Goal: Information Seeking & Learning: Learn about a topic

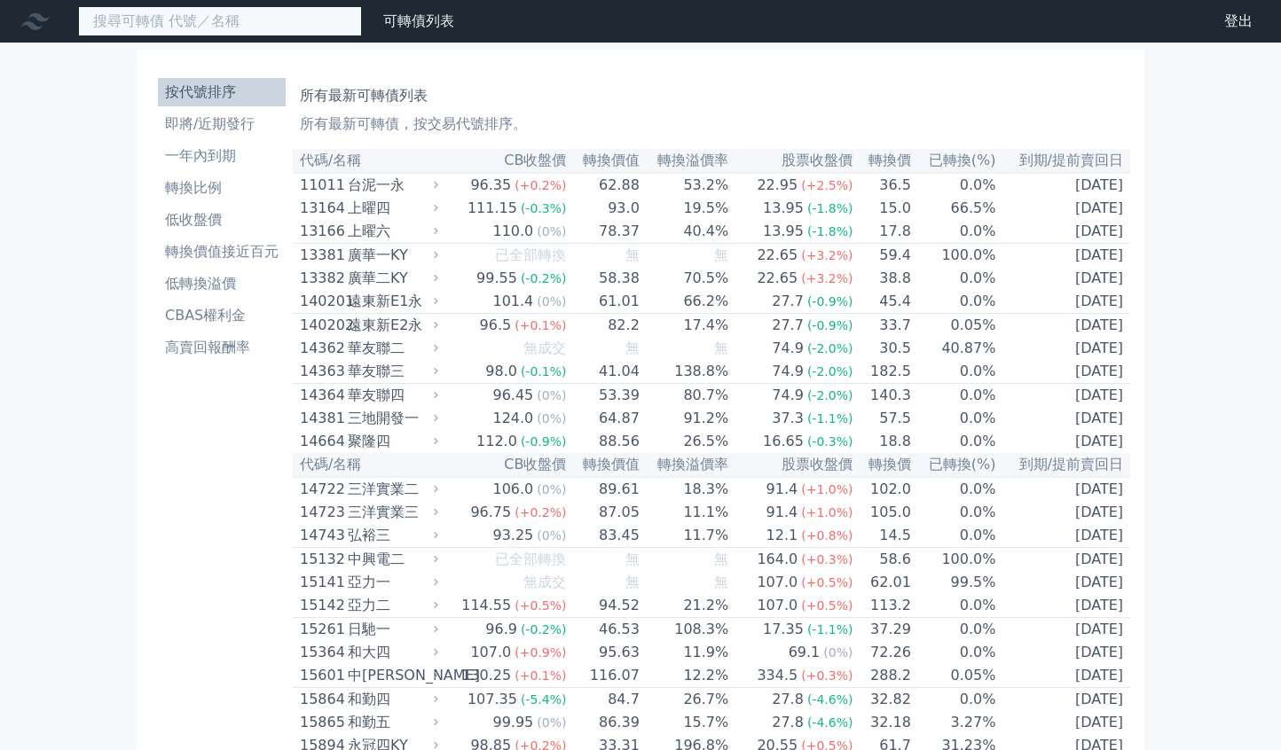
click at [266, 15] on input at bounding box center [220, 21] width 284 height 30
click at [240, 20] on input at bounding box center [220, 21] width 284 height 30
paste input "昇貿"
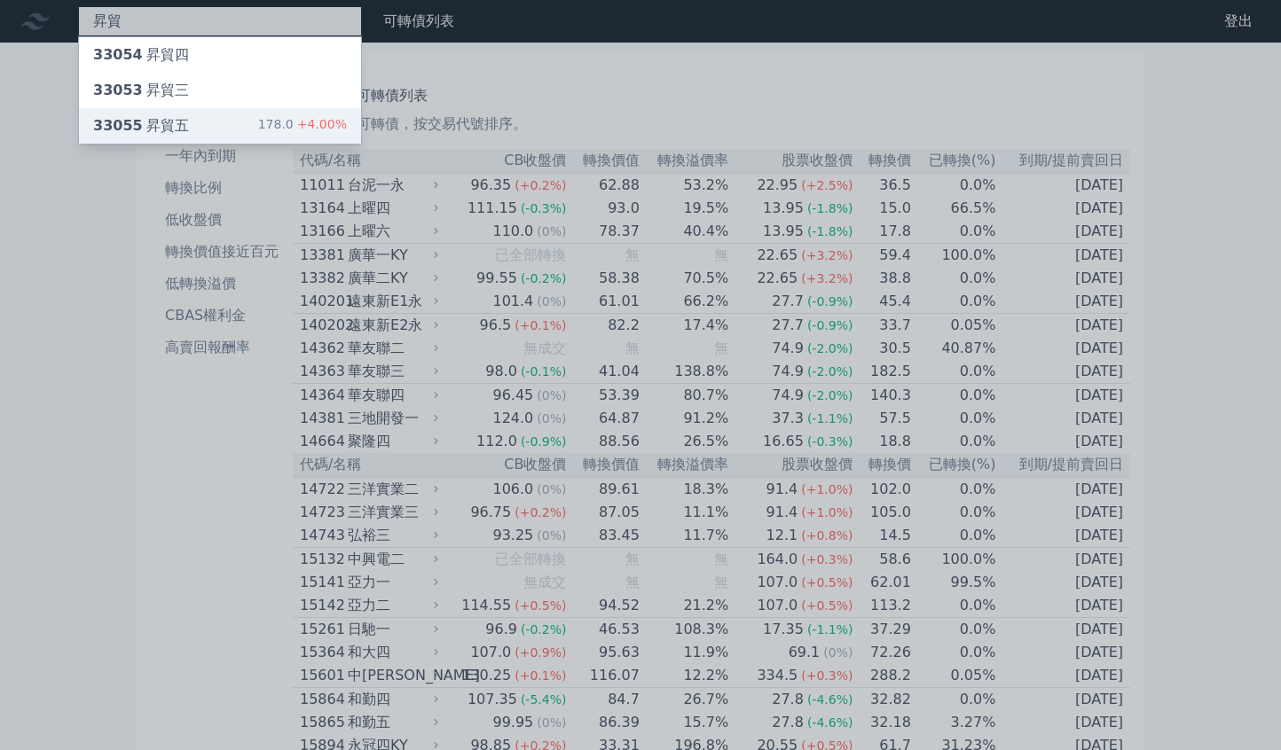
type input "昇貿"
click at [188, 122] on div "33055 昇貿五 178.0 +4.00%" at bounding box center [220, 125] width 282 height 35
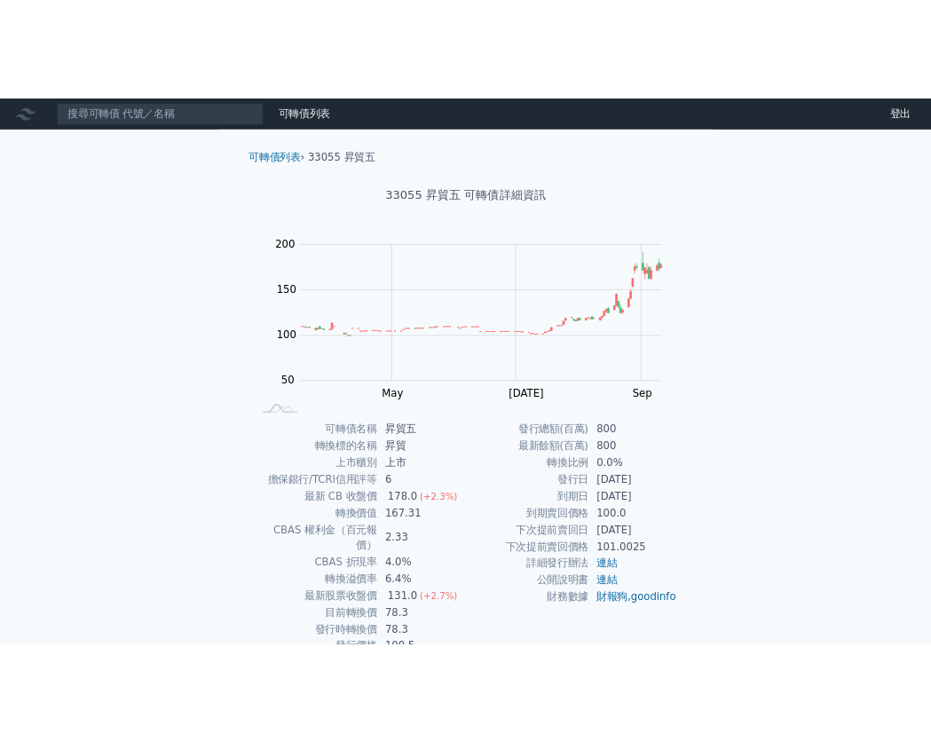
scroll to position [71, 0]
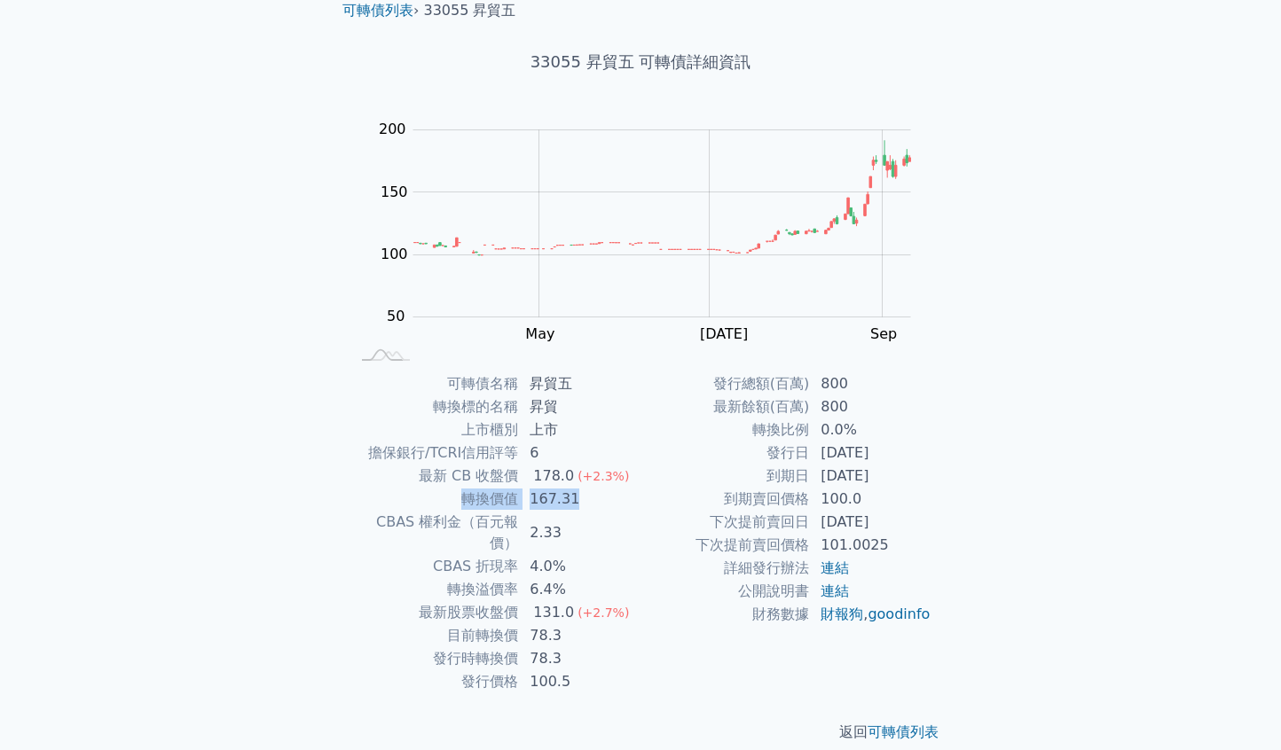
drag, startPoint x: 569, startPoint y: 499, endPoint x: 465, endPoint y: 498, distance: 104.7
click at [465, 498] on tr "轉換價值 167.31" at bounding box center [494, 499] width 291 height 23
drag, startPoint x: 487, startPoint y: 566, endPoint x: 440, endPoint y: 561, distance: 47.3
click at [440, 578] on tr "轉換溢價率 6.4%" at bounding box center [494, 589] width 291 height 23
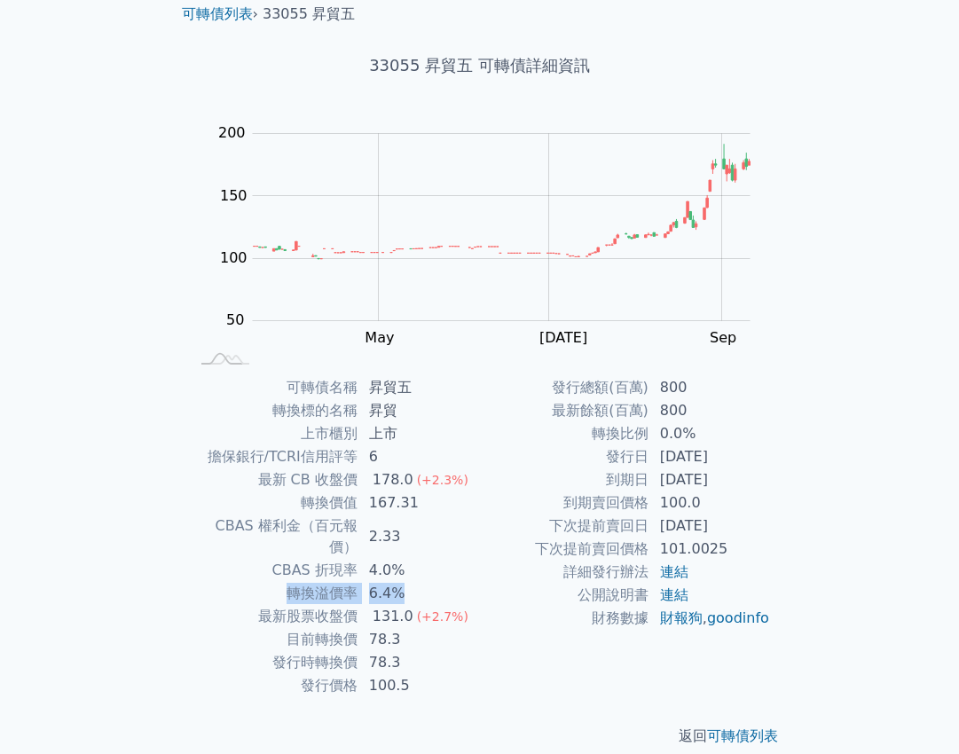
scroll to position [0, 0]
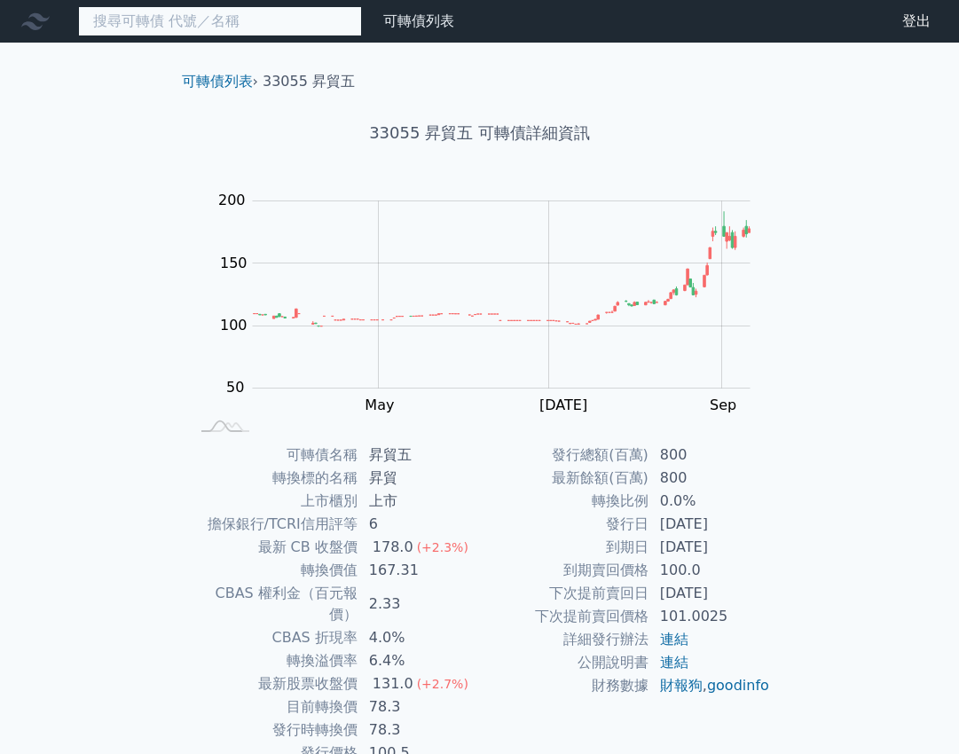
click at [245, 22] on input at bounding box center [220, 21] width 284 height 30
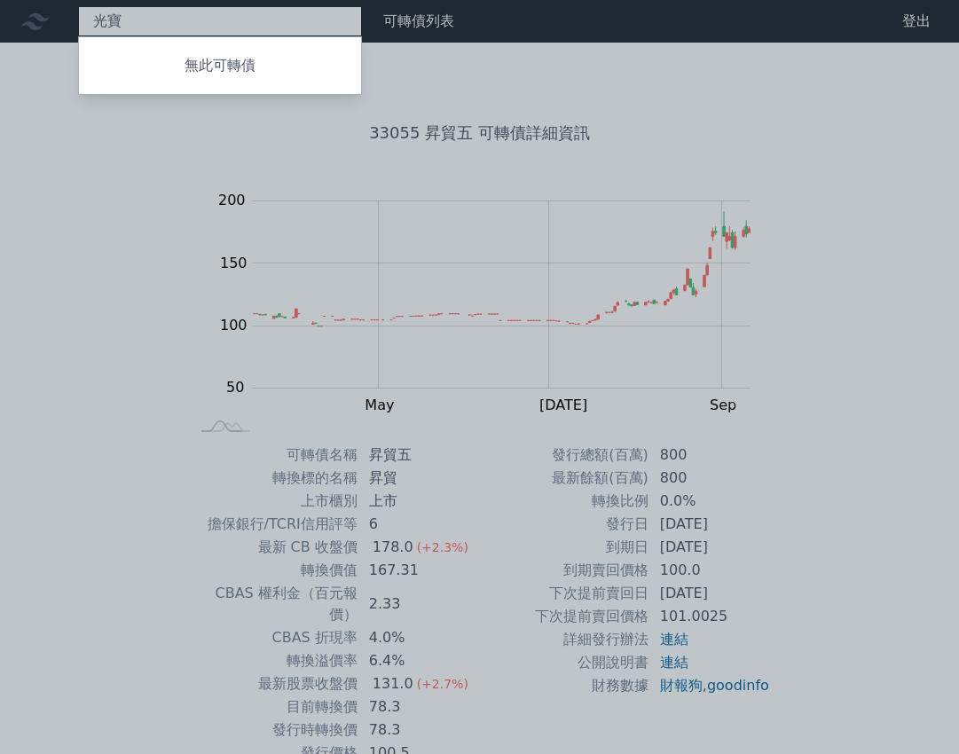
type input "光"
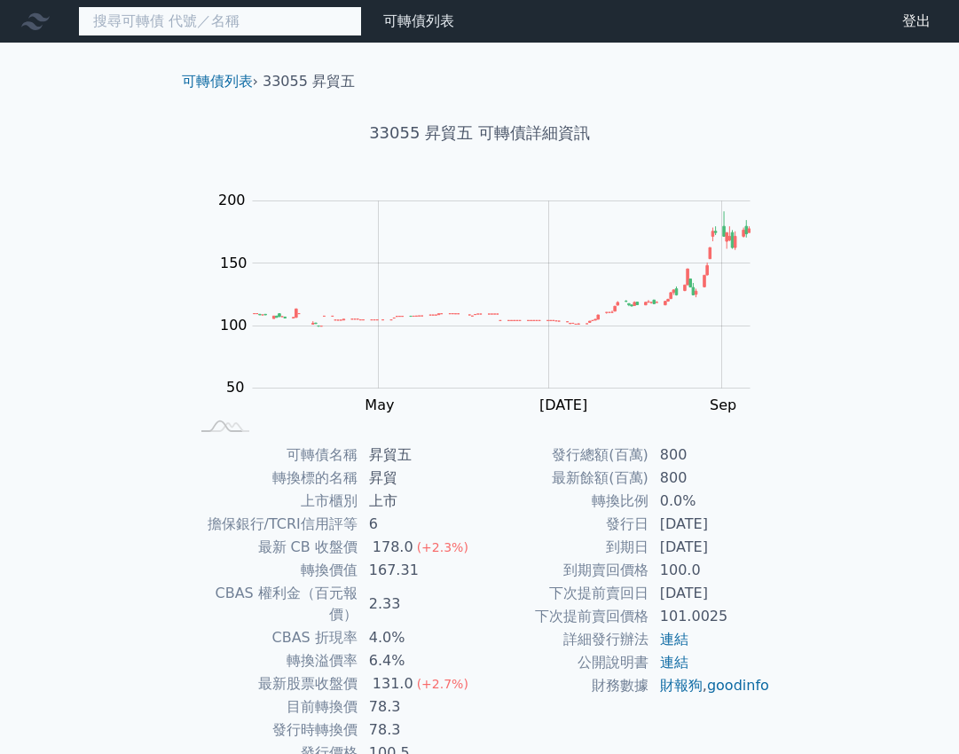
click at [195, 20] on input at bounding box center [220, 21] width 284 height 30
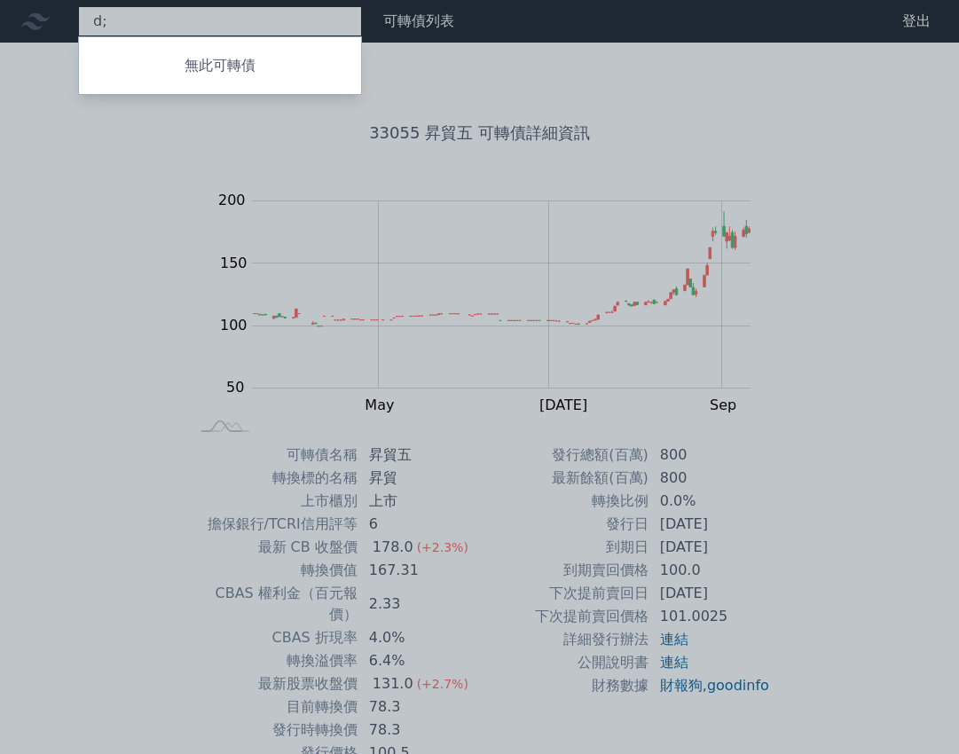
type input "d"
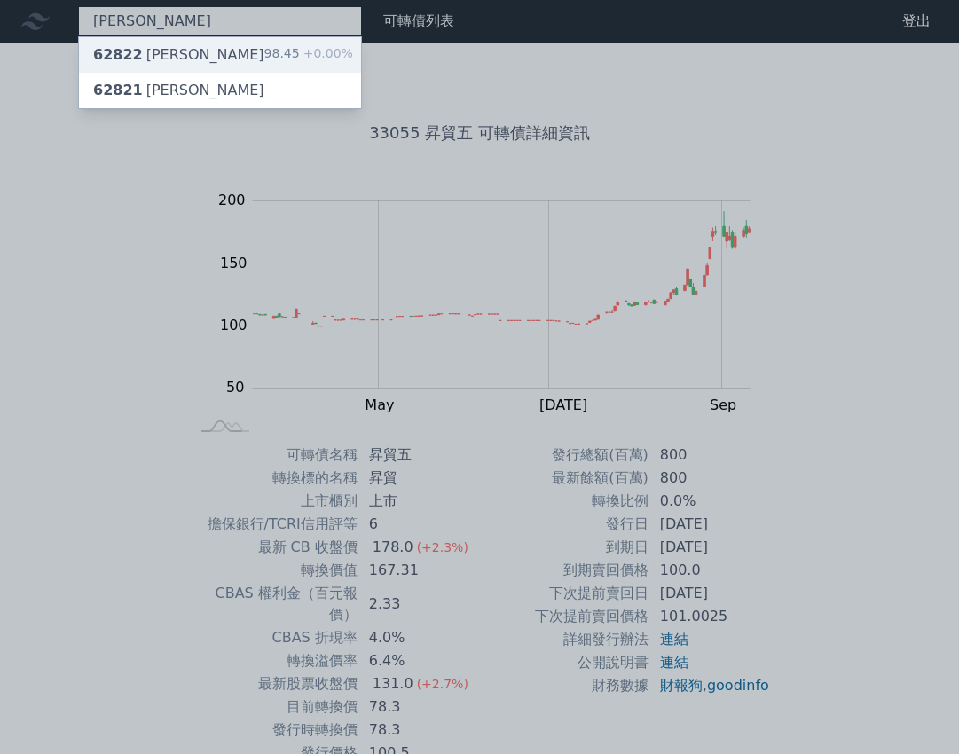
type input "[PERSON_NAME]"
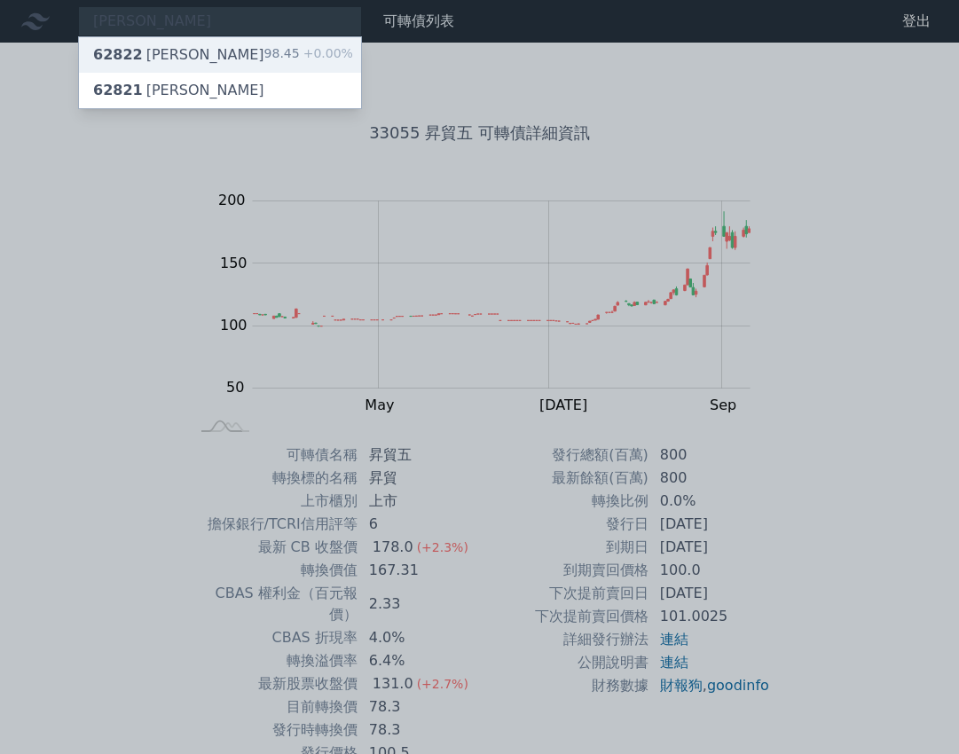
click at [230, 46] on div "62822 [PERSON_NAME] 98.45 +0.00%" at bounding box center [220, 54] width 282 height 35
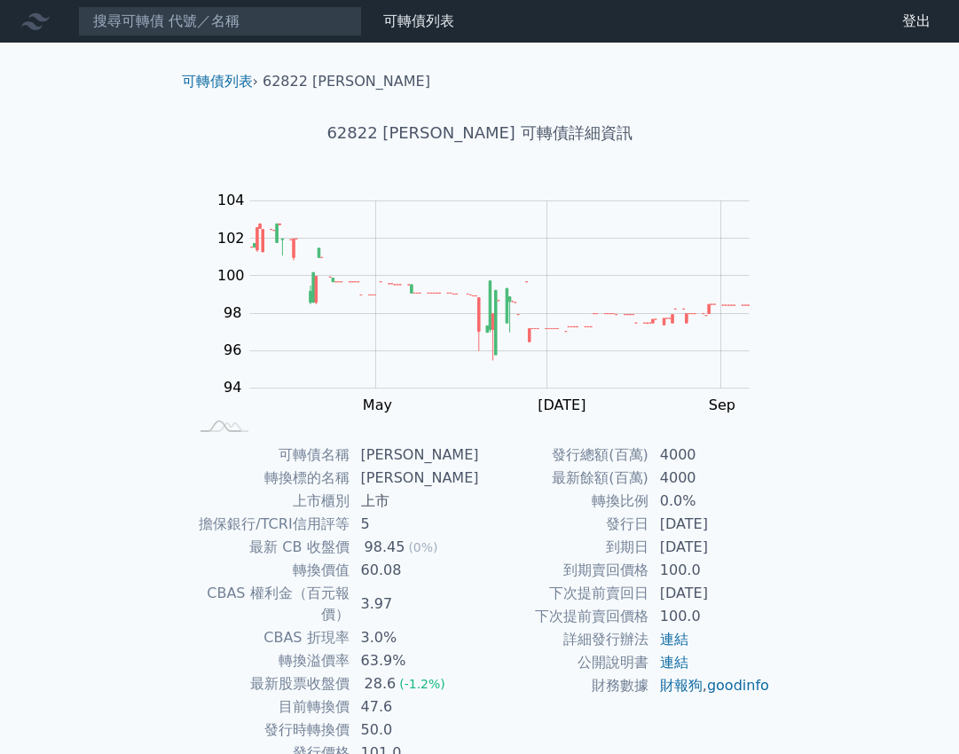
scroll to position [55, 0]
